Goal: Task Accomplishment & Management: Use online tool/utility

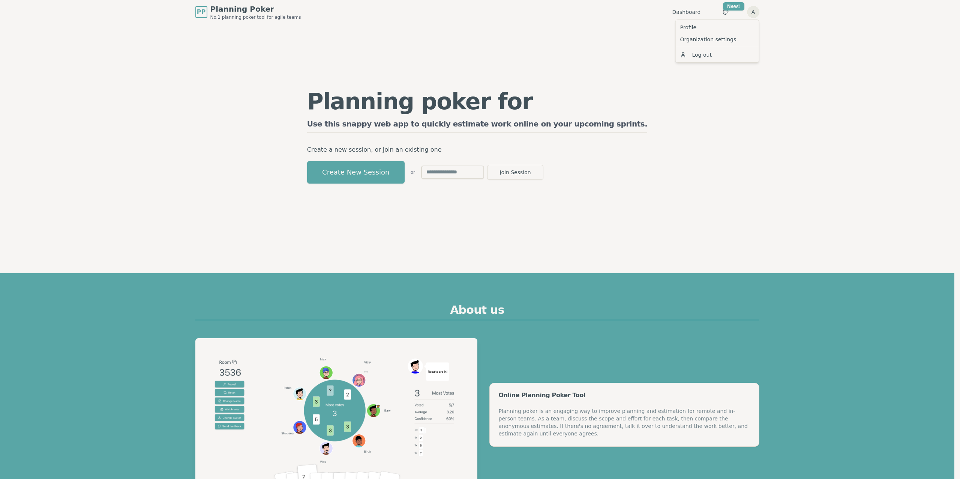
click at [704, 41] on link "Organization settings" at bounding box center [717, 39] width 80 height 12
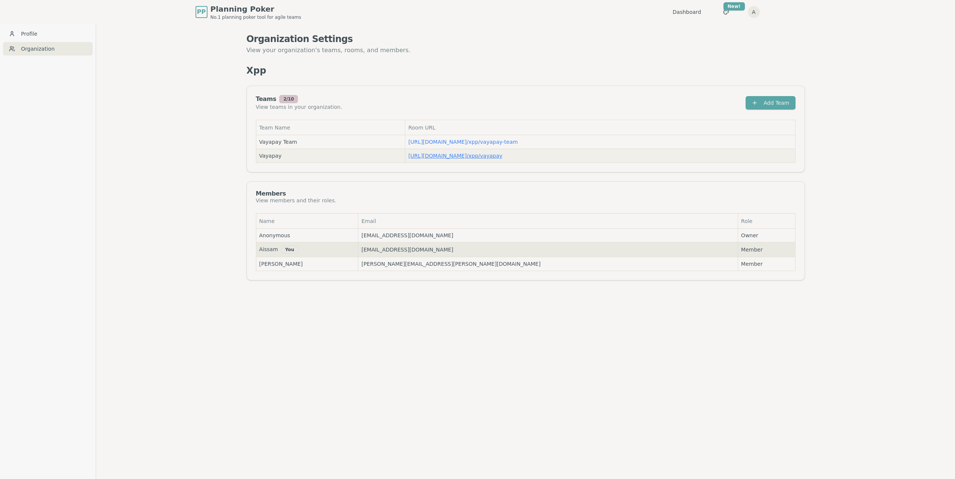
click at [472, 152] on td "[URL][DOMAIN_NAME] / xpp/vayapay" at bounding box center [600, 156] width 390 height 14
click at [472, 155] on link "[URL][DOMAIN_NAME] / xpp/vayapay" at bounding box center [455, 156] width 94 height 6
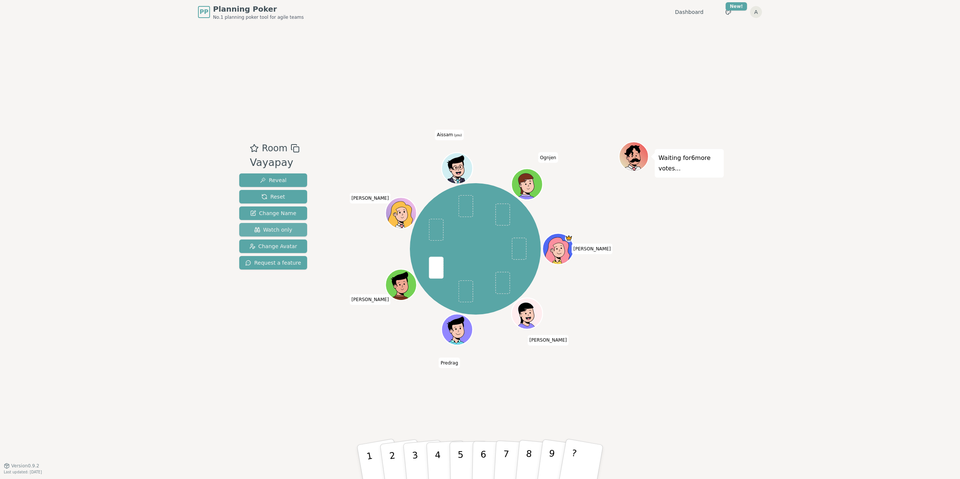
click at [273, 226] on span "Watch only" at bounding box center [273, 230] width 38 height 8
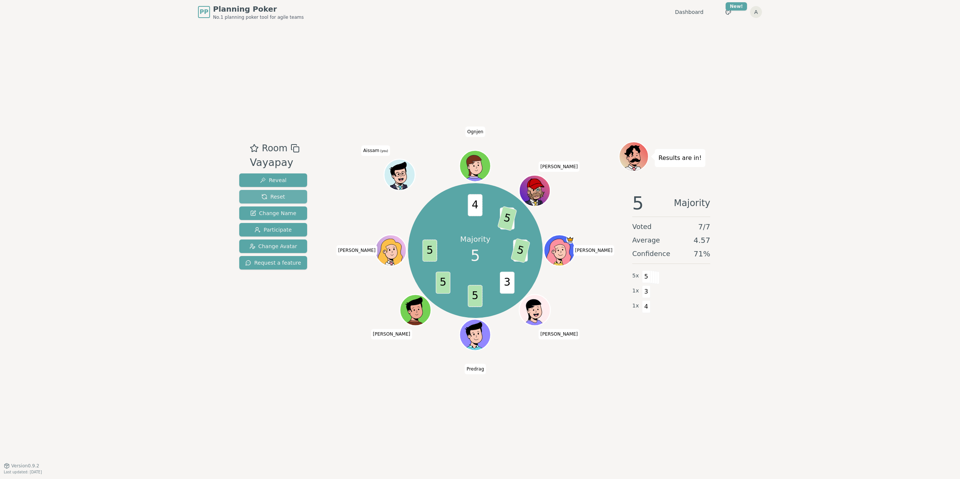
click at [269, 195] on span "Reset" at bounding box center [273, 197] width 24 height 8
